Goal: Transaction & Acquisition: Purchase product/service

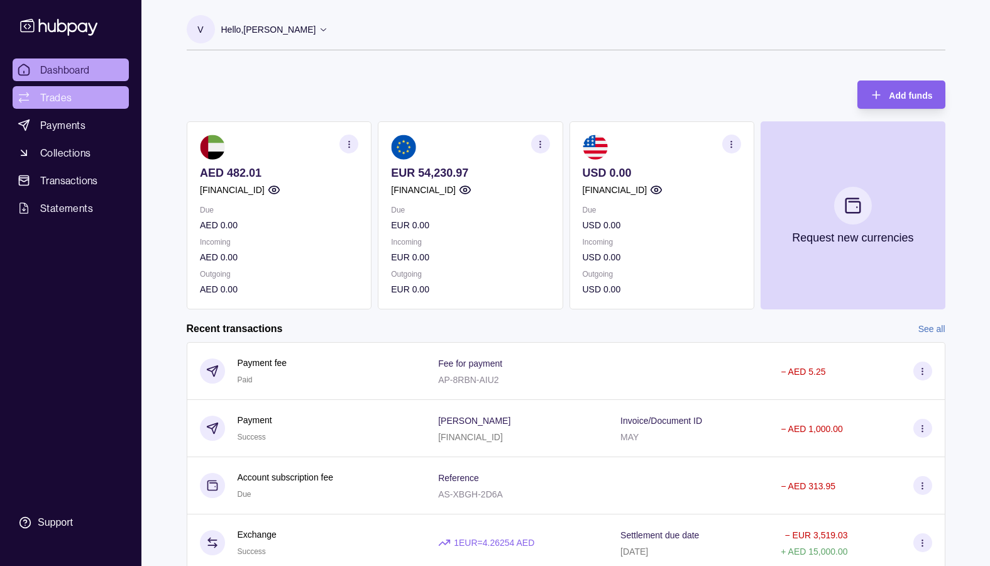
click at [55, 91] on span "Trades" at bounding box center [55, 97] width 31 height 15
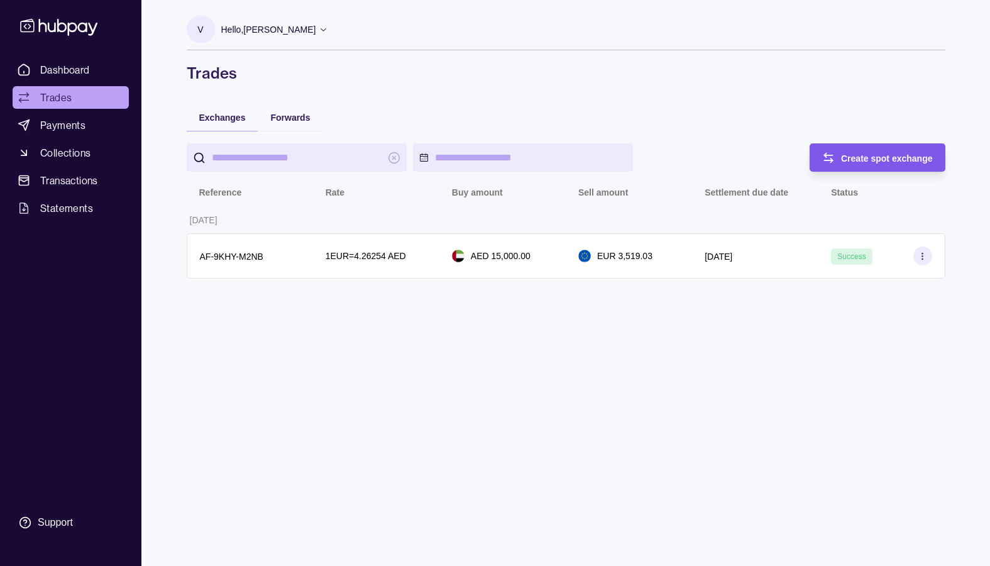
click at [833, 162] on icon "button" at bounding box center [828, 158] width 13 height 13
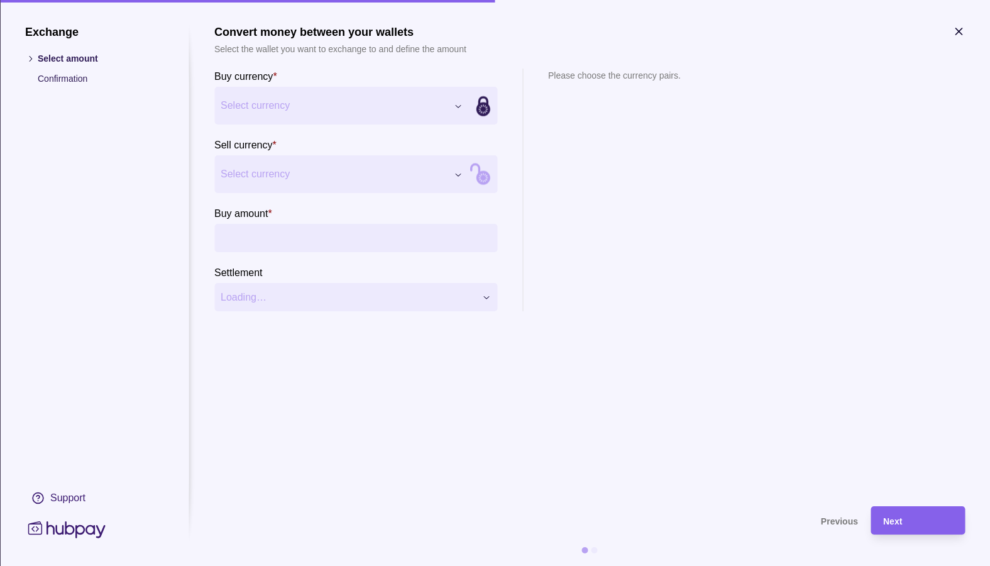
click at [322, 104] on span "Select currency" at bounding box center [334, 105] width 226 height 15
click at [301, 174] on span "Select currency" at bounding box center [334, 174] width 226 height 15
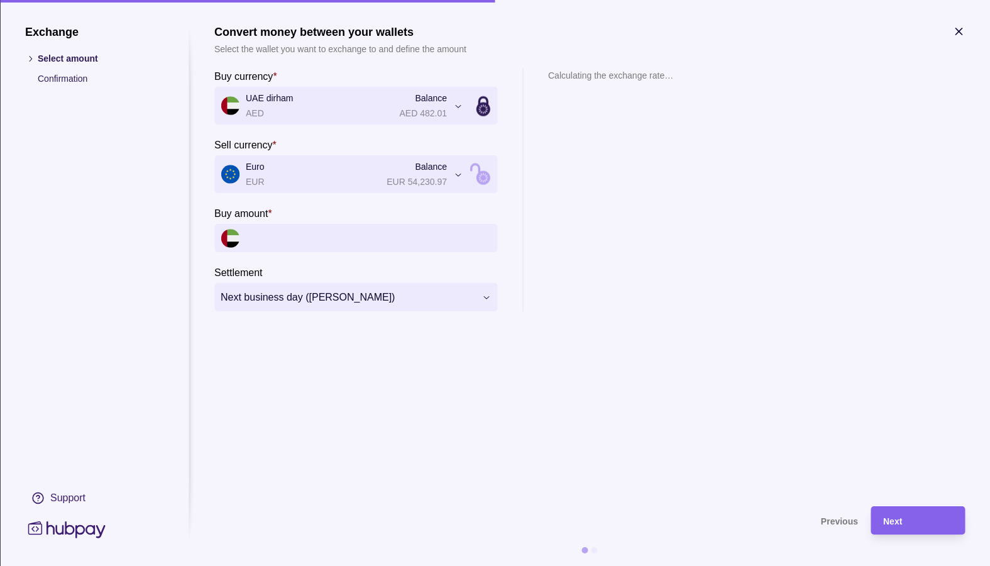
click at [301, 245] on input "Buy amount *" at bounding box center [368, 238] width 245 height 28
type input "*******"
click at [895, 517] on span "Next" at bounding box center [892, 521] width 19 height 10
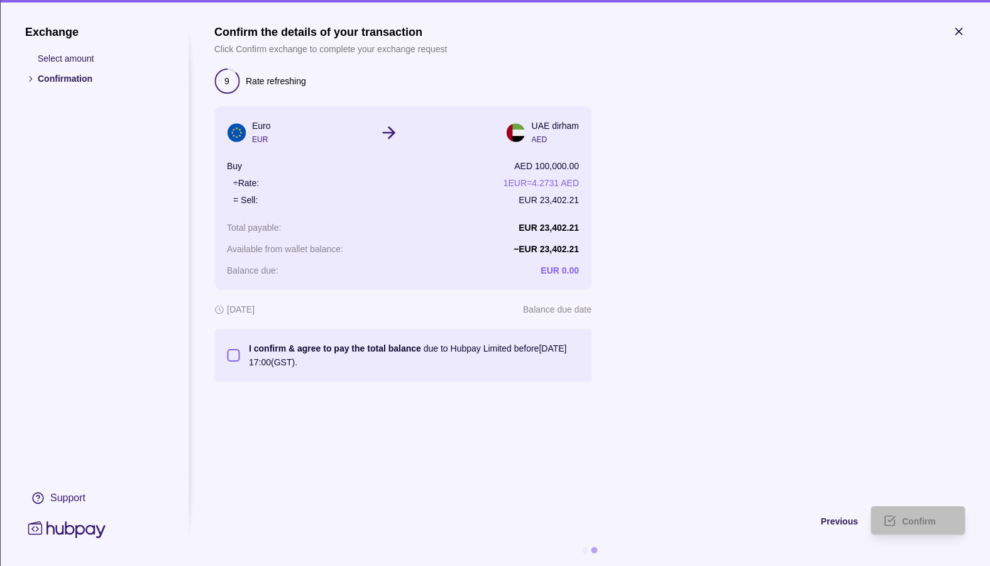
click at [233, 352] on button "I confirm & agree to pay the total balance due to Hubpay Limited before 22 Sep …" at bounding box center [233, 355] width 13 height 13
click at [919, 519] on span "Confirm" at bounding box center [919, 521] width 34 height 10
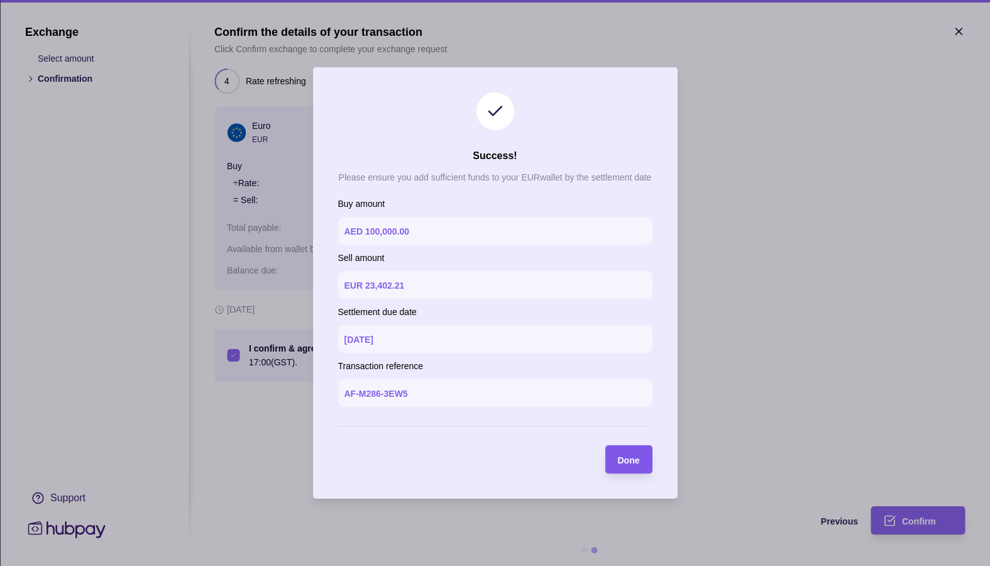
click at [634, 458] on span "Done" at bounding box center [629, 460] width 22 height 10
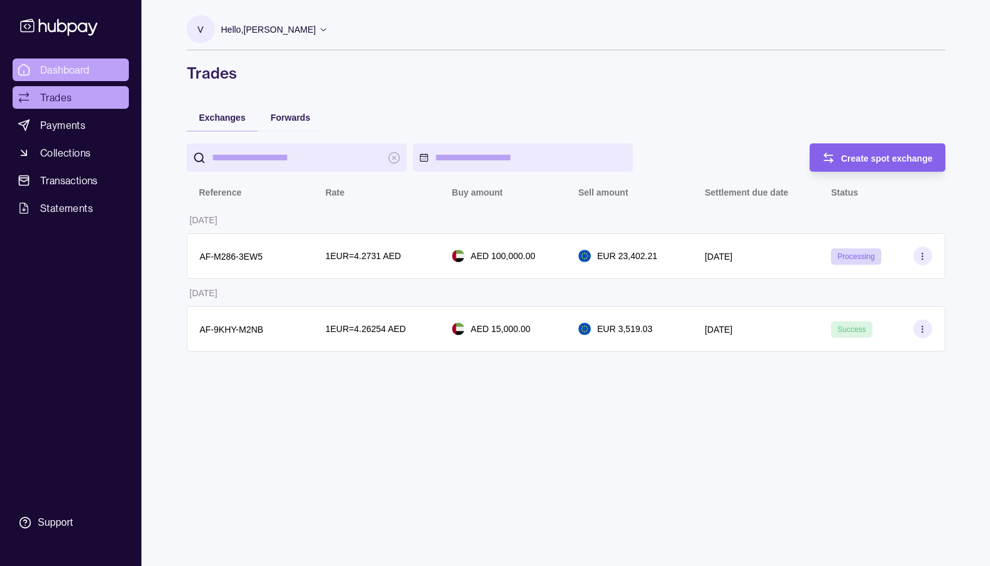
click at [64, 67] on span "Dashboard" at bounding box center [65, 69] width 50 height 15
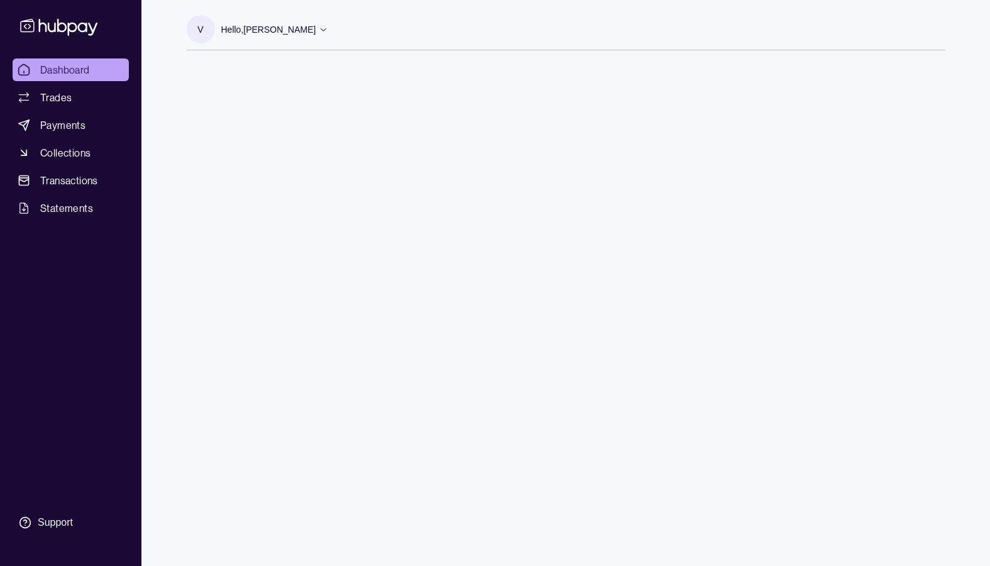
click at [63, 64] on span "Dashboard" at bounding box center [65, 69] width 50 height 15
click at [68, 23] on icon at bounding box center [58, 27] width 77 height 17
click at [50, 94] on span "Trades" at bounding box center [55, 97] width 31 height 15
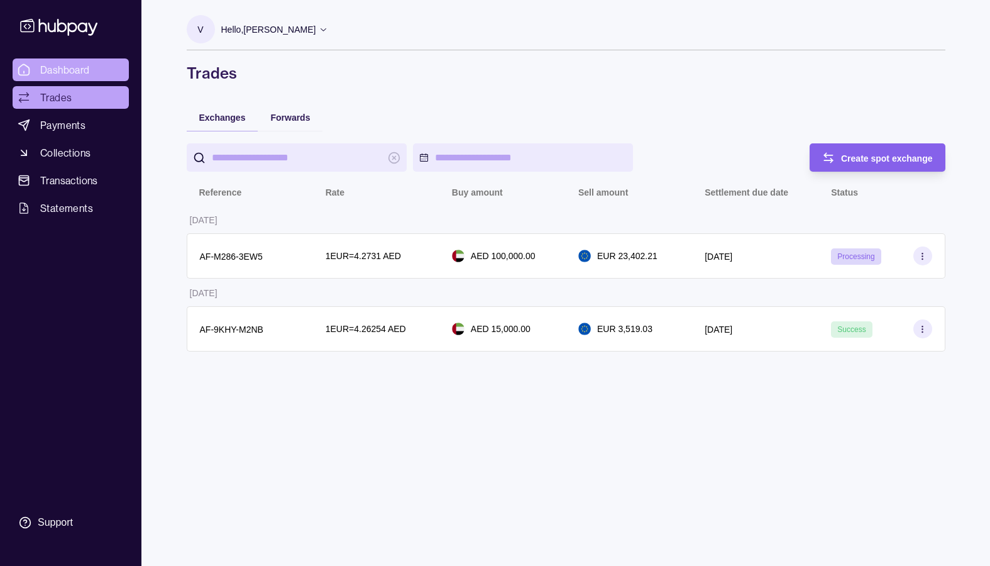
click at [68, 63] on span "Dashboard" at bounding box center [65, 69] width 50 height 15
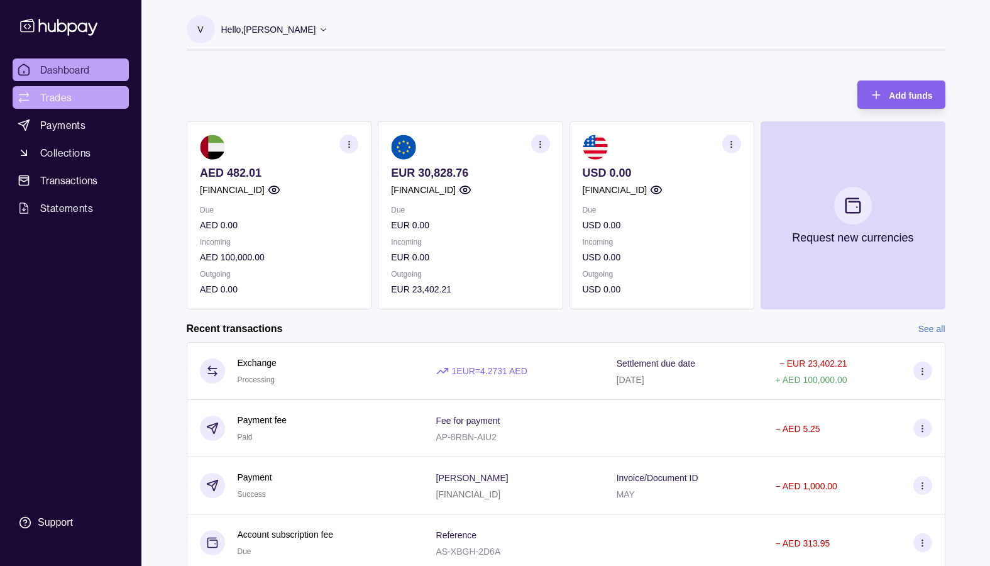
click at [55, 97] on span "Trades" at bounding box center [55, 97] width 31 height 15
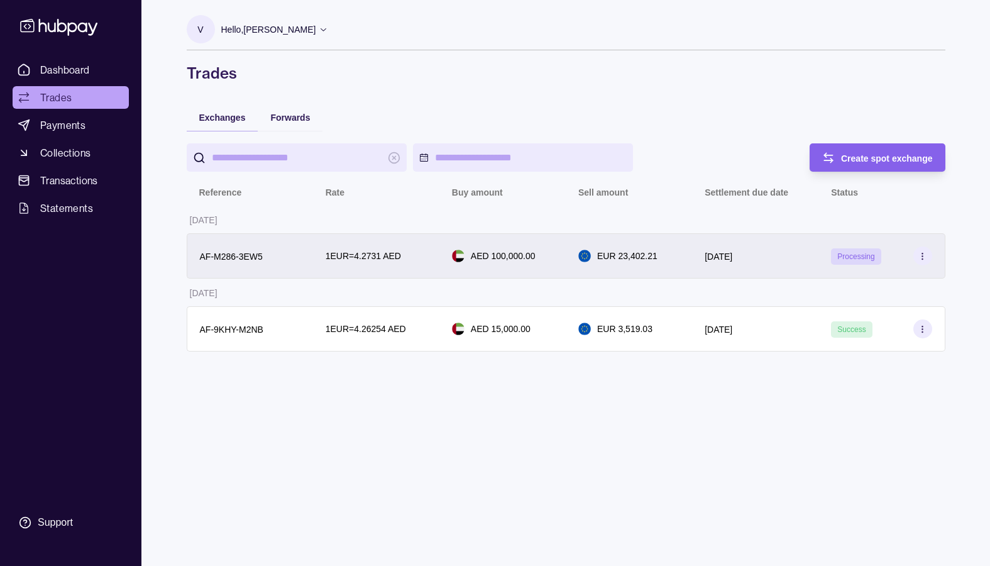
click at [923, 258] on circle at bounding box center [922, 258] width 1 height 1
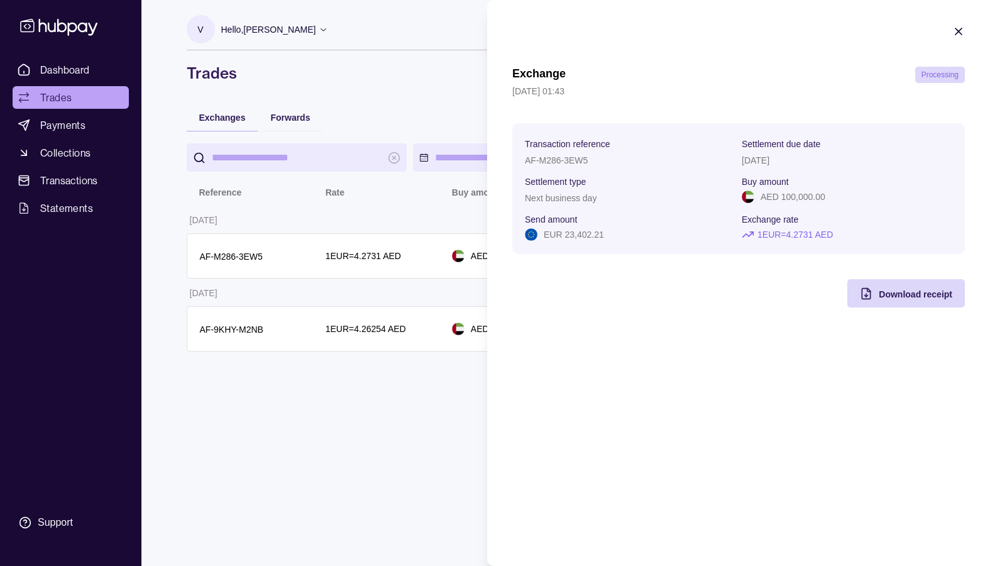
click at [961, 30] on icon "button" at bounding box center [959, 31] width 6 height 6
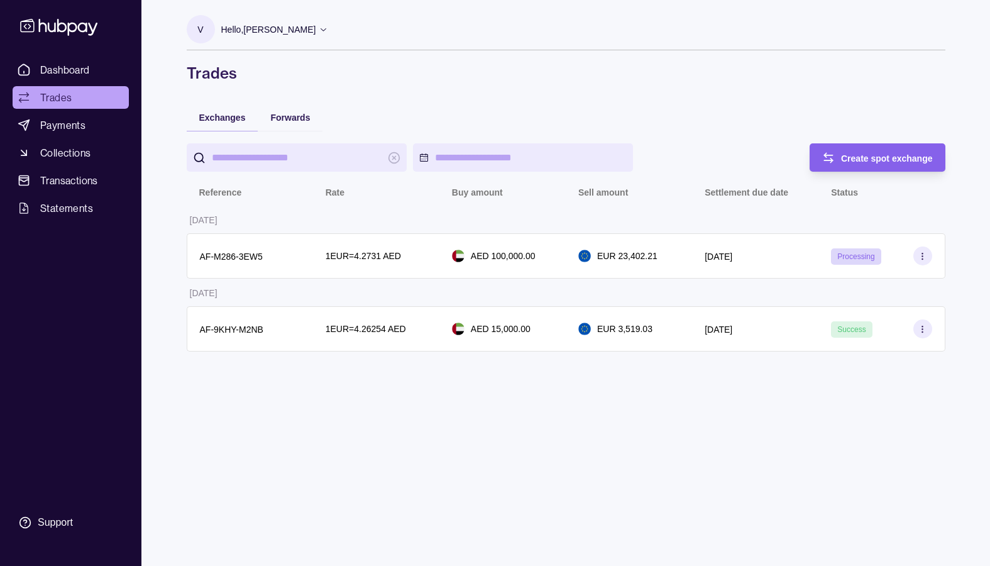
click at [297, 162] on input "search" at bounding box center [297, 157] width 170 height 28
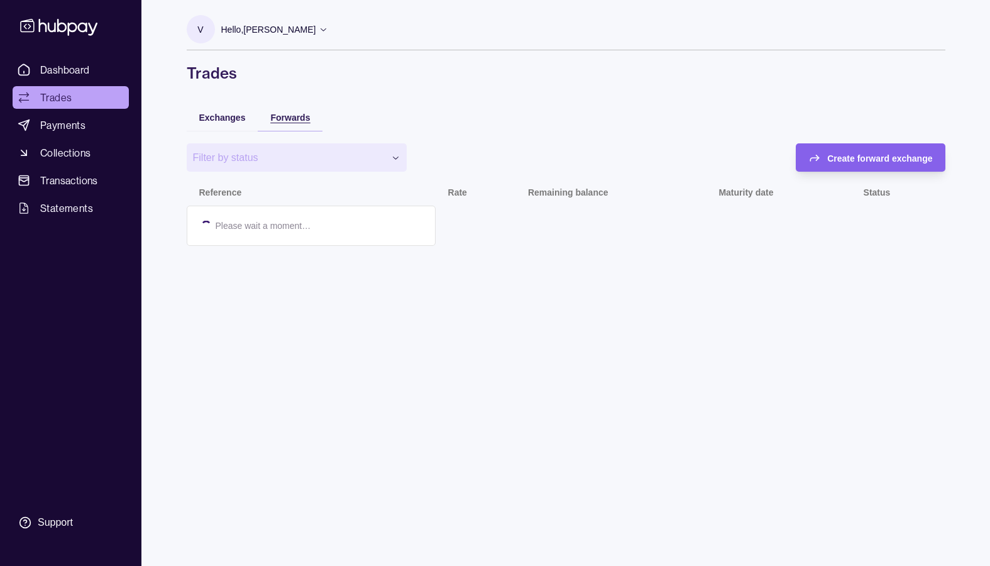
click at [294, 118] on span "Forwards" at bounding box center [290, 118] width 40 height 10
click at [228, 126] on div "Exchanges" at bounding box center [223, 117] width 72 height 28
click at [220, 118] on span "Exchanges" at bounding box center [222, 118] width 47 height 10
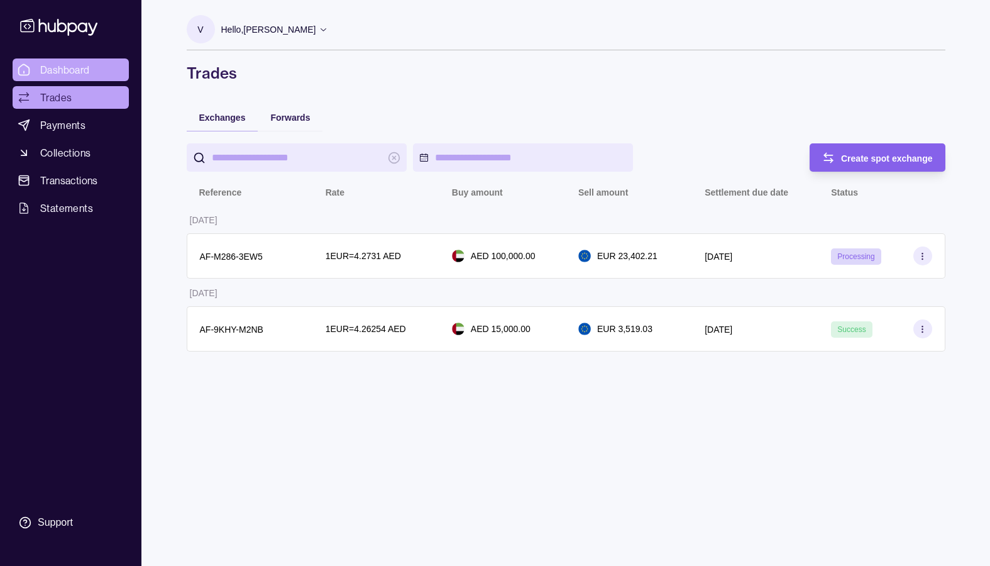
click at [52, 67] on span "Dashboard" at bounding box center [65, 69] width 50 height 15
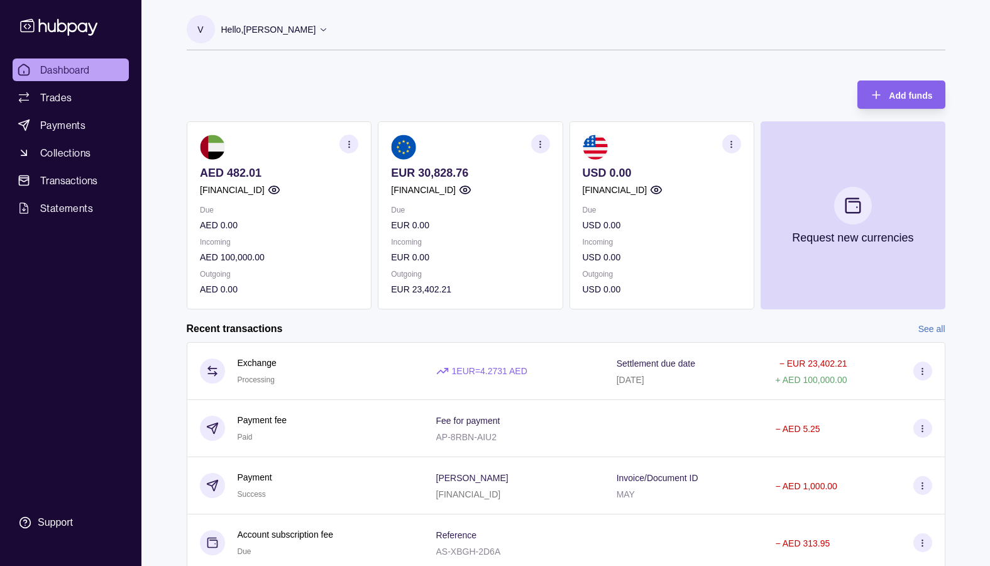
click at [79, 26] on icon at bounding box center [58, 27] width 77 height 17
